Goal: Obtain resource: Obtain resource

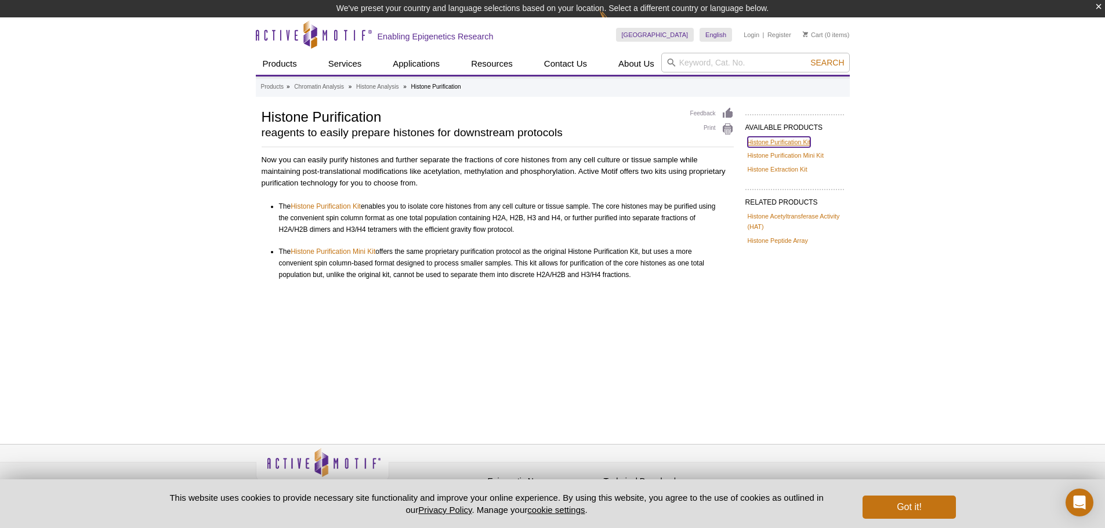
click at [774, 144] on link "Histone Purification Kit" at bounding box center [779, 142] width 63 height 10
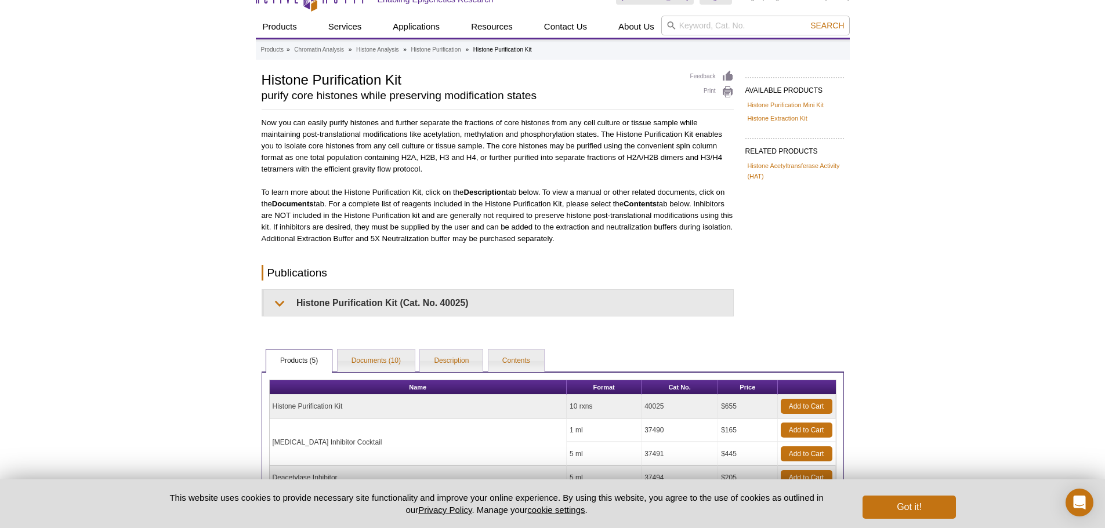
scroll to position [116, 0]
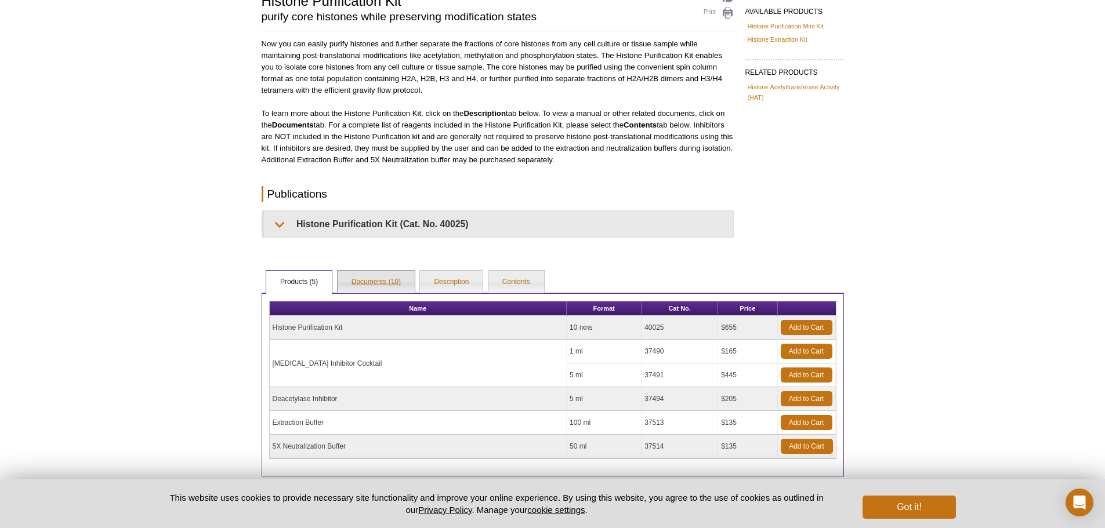
click at [356, 287] on link "Documents (10)" at bounding box center [376, 282] width 77 height 23
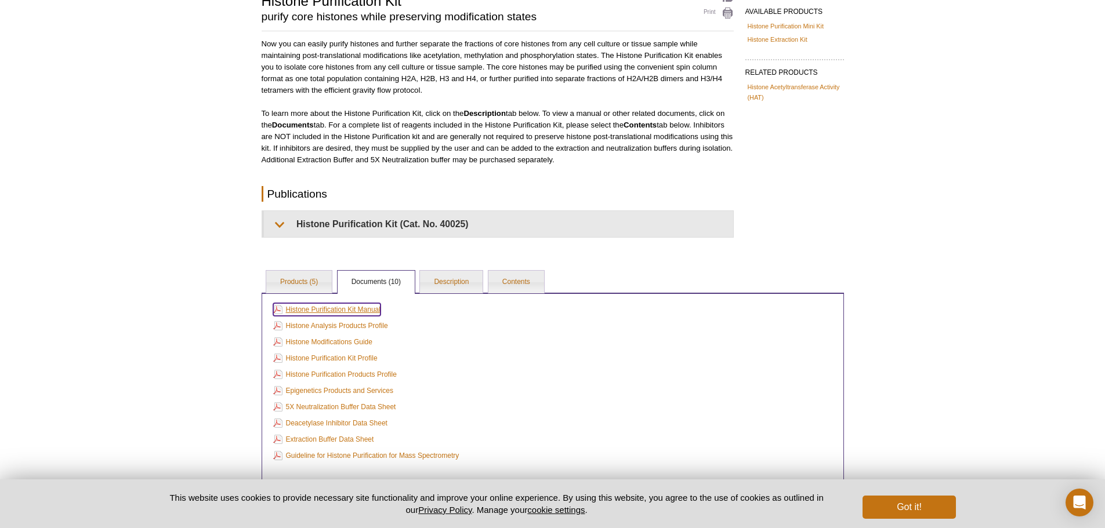
click at [328, 312] on link "Histone Purification Kit Manual" at bounding box center [326, 309] width 107 height 13
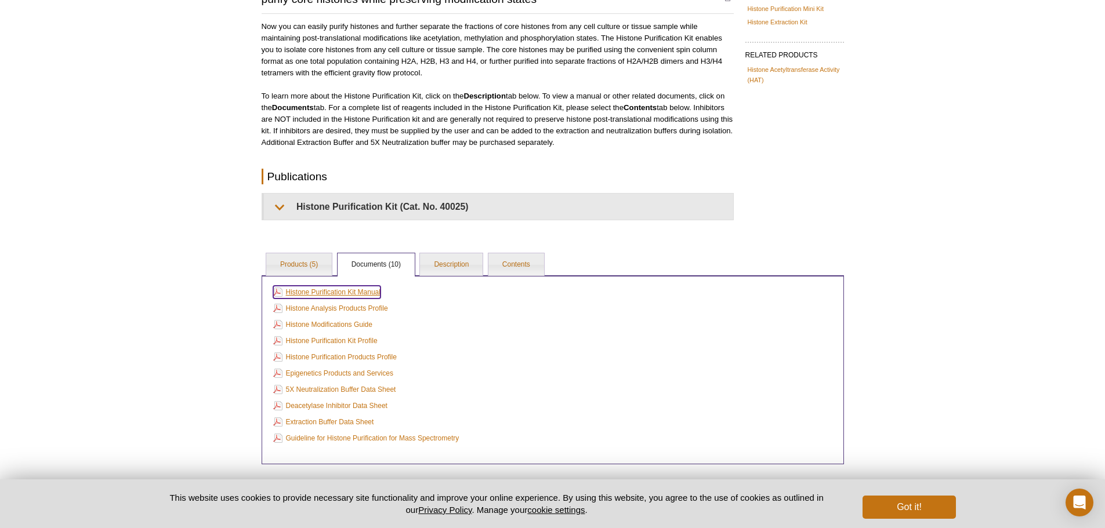
scroll to position [99, 0]
